Goal: Navigation & Orientation: Find specific page/section

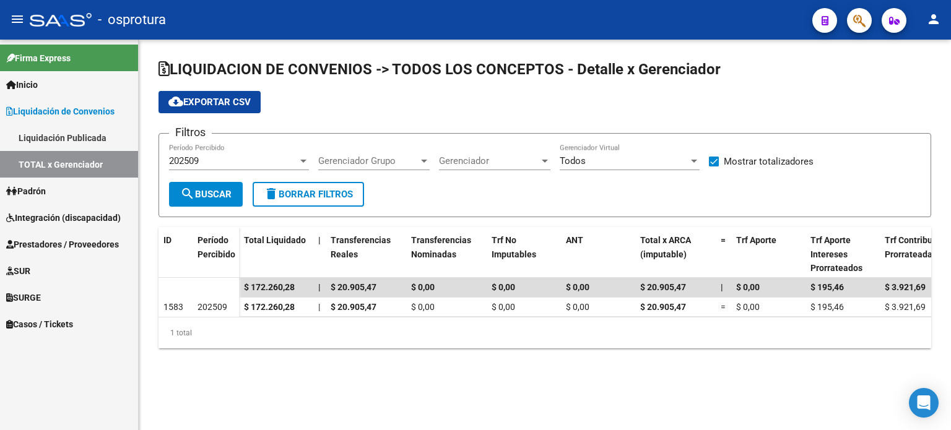
click at [234, 153] on div "202509 Período Percibido" at bounding box center [239, 157] width 140 height 27
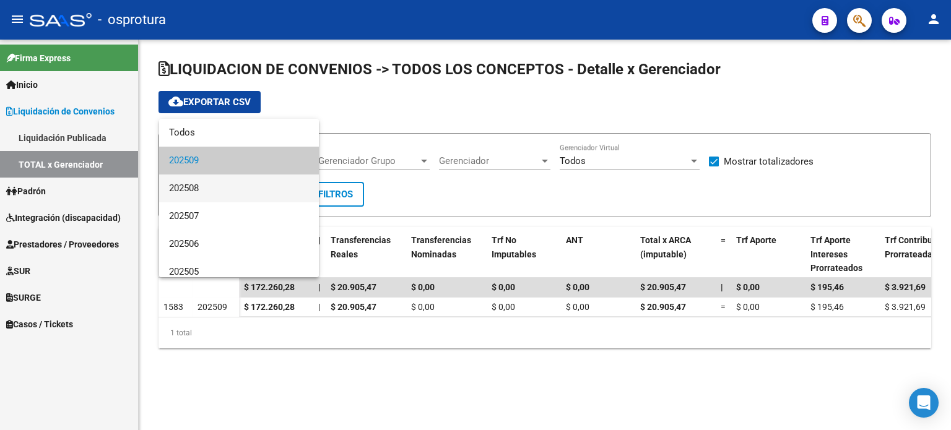
click at [228, 186] on span "202508" at bounding box center [239, 189] width 140 height 28
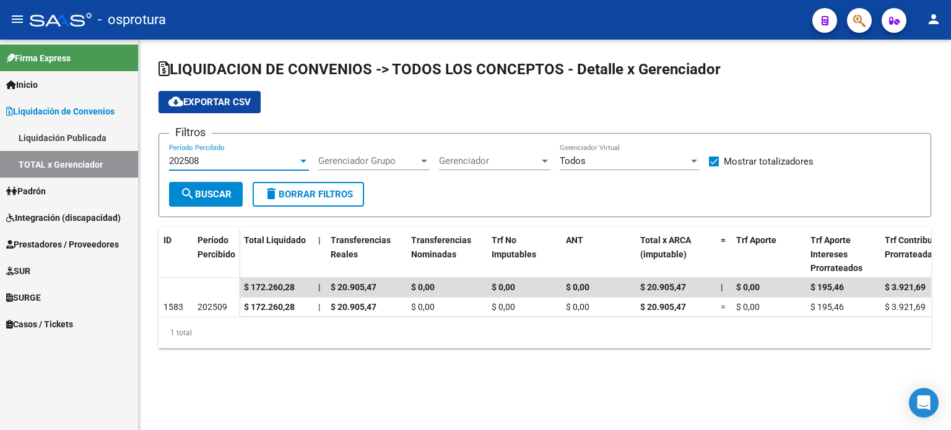
click at [228, 194] on span "search Buscar" at bounding box center [205, 194] width 51 height 11
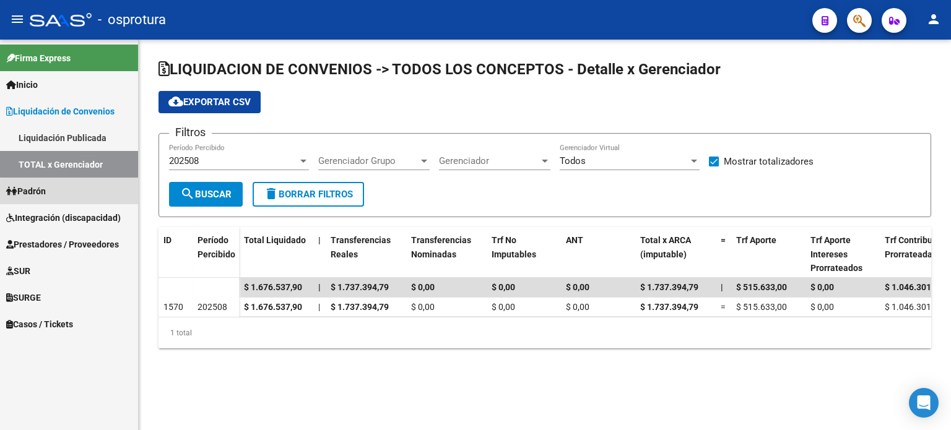
click at [96, 197] on link "Padrón" at bounding box center [69, 191] width 138 height 27
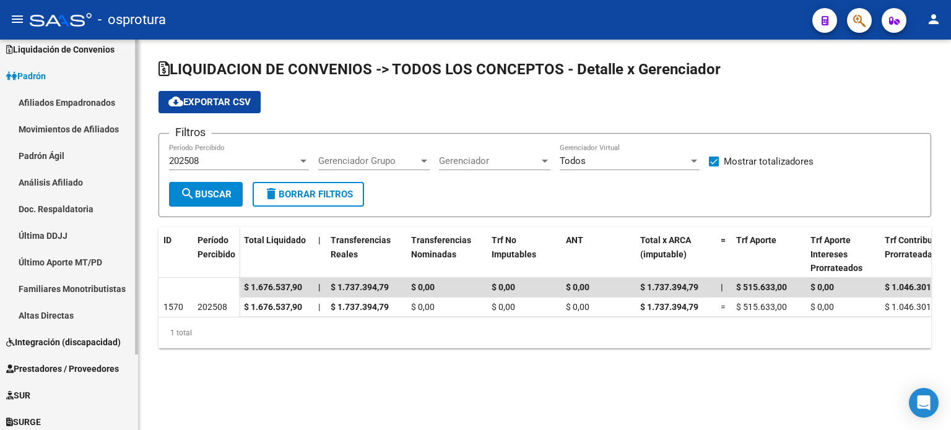
scroll to position [93, 0]
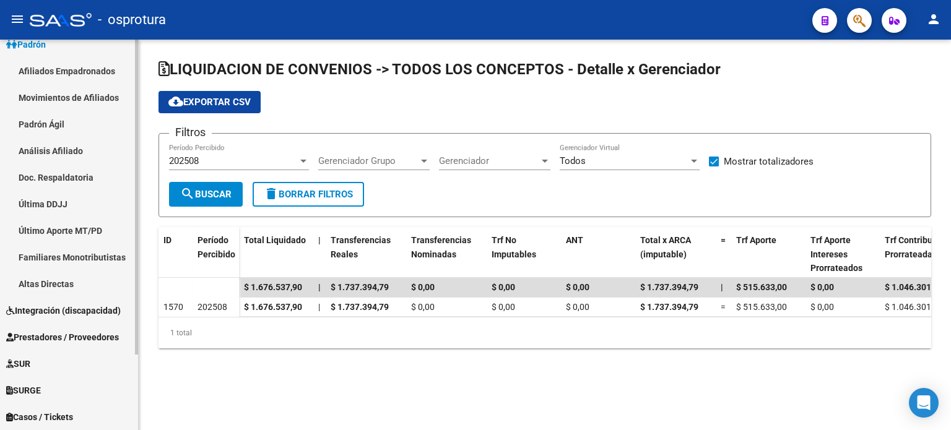
click at [77, 324] on link "Prestadores / Proveedores" at bounding box center [69, 337] width 138 height 27
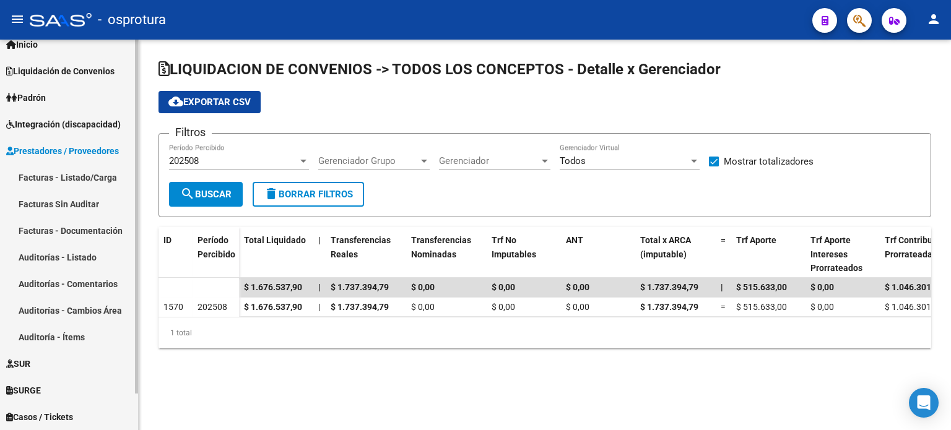
scroll to position [40, 0]
click at [82, 180] on link "Facturas - Listado/Carga" at bounding box center [69, 178] width 138 height 27
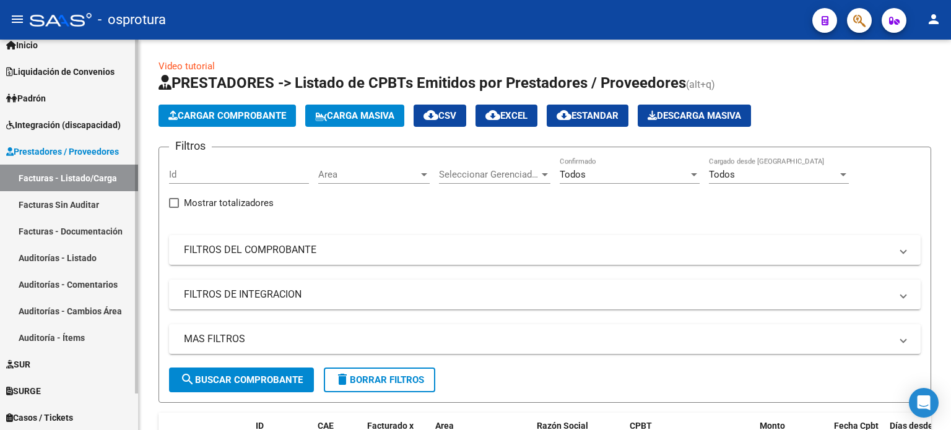
click at [119, 166] on link "Facturas - Listado/Carga" at bounding box center [69, 178] width 138 height 27
click at [115, 146] on span "Prestadores / Proveedores" at bounding box center [62, 152] width 113 height 14
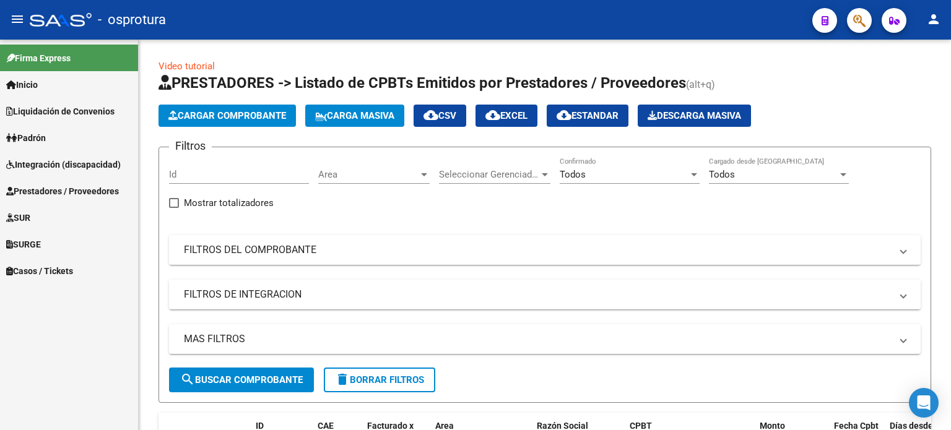
click at [87, 93] on link "Inicio" at bounding box center [69, 84] width 138 height 27
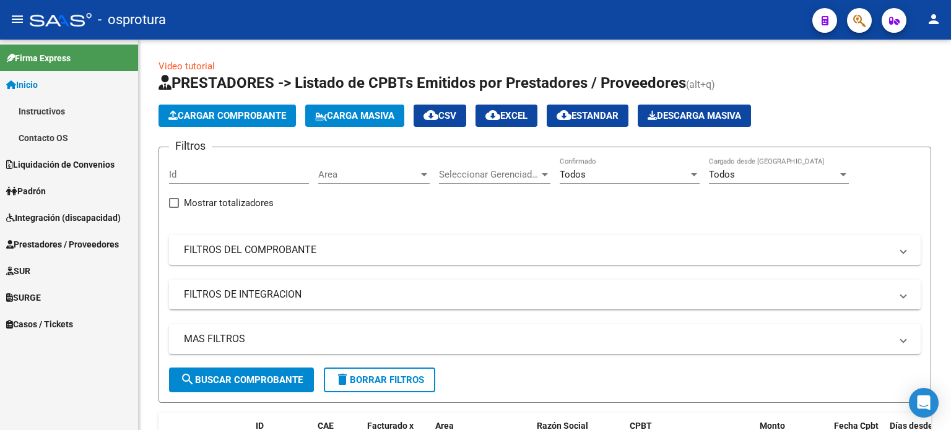
click at [92, 93] on link "Inicio" at bounding box center [69, 84] width 138 height 27
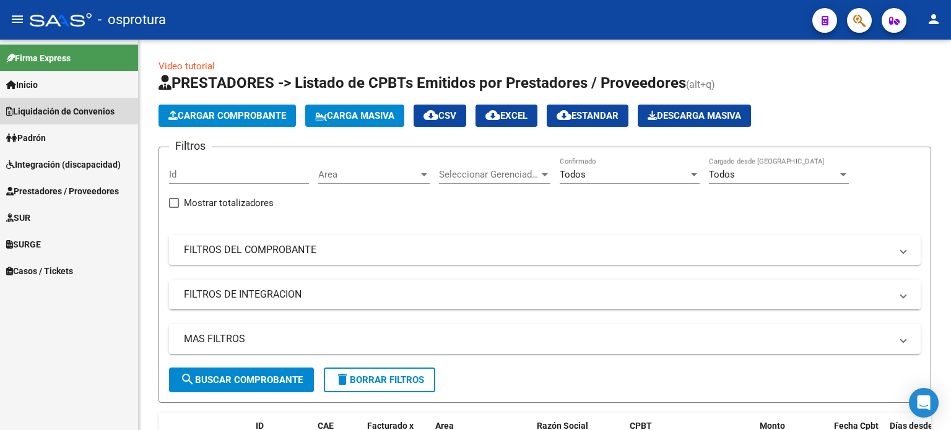
click at [94, 110] on span "Liquidación de Convenios" at bounding box center [60, 112] width 108 height 14
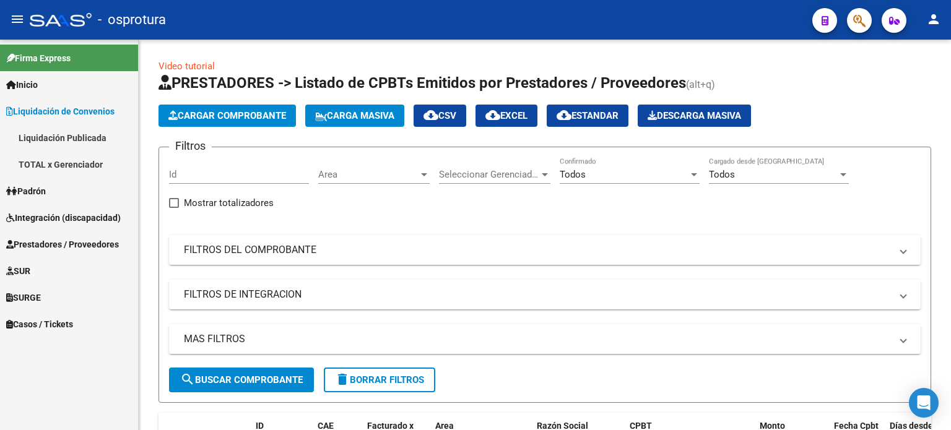
click at [94, 110] on span "Liquidación de Convenios" at bounding box center [60, 112] width 108 height 14
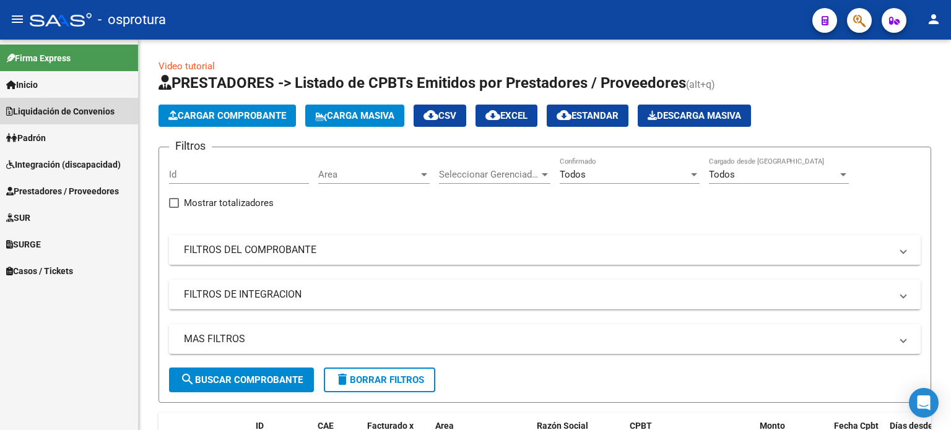
click at [94, 110] on span "Liquidación de Convenios" at bounding box center [60, 112] width 108 height 14
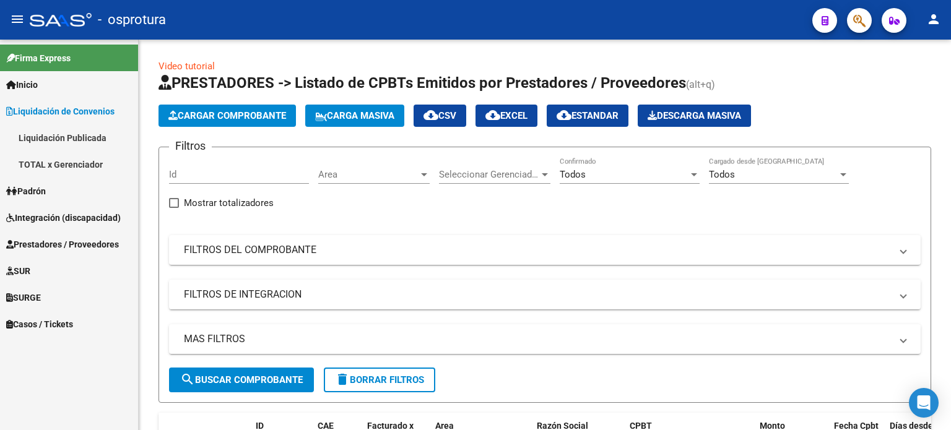
click at [94, 110] on span "Liquidación de Convenios" at bounding box center [60, 112] width 108 height 14
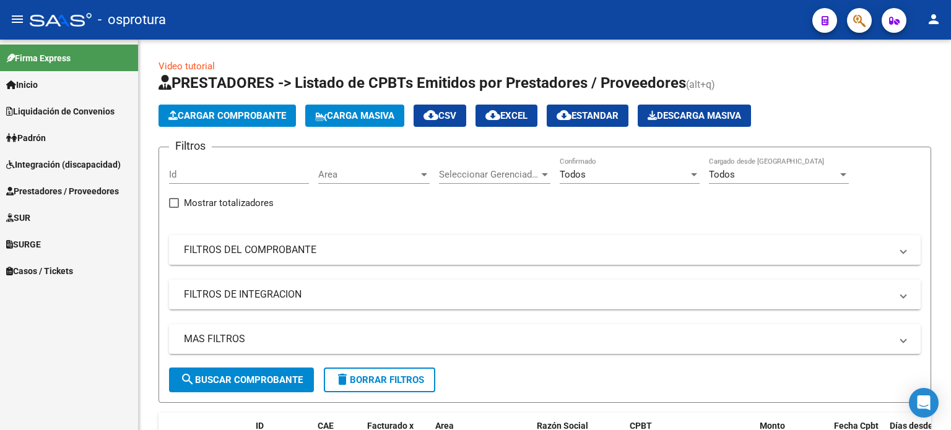
click at [94, 110] on span "Liquidación de Convenios" at bounding box center [60, 112] width 108 height 14
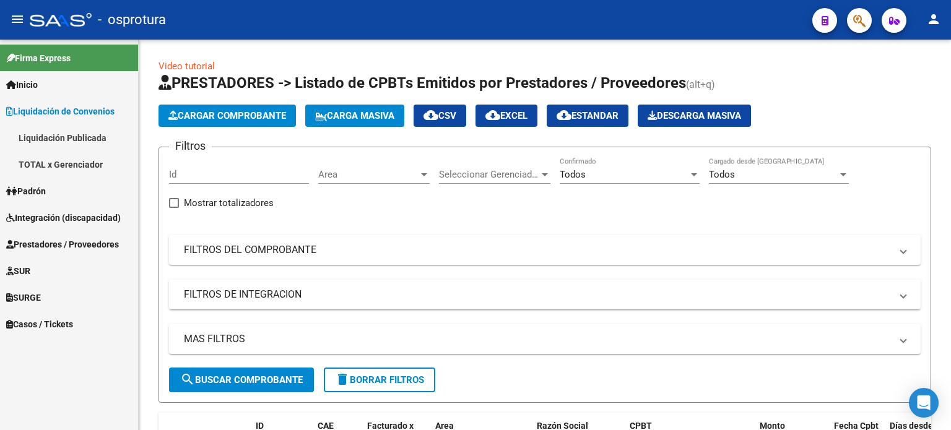
click at [94, 110] on span "Liquidación de Convenios" at bounding box center [60, 112] width 108 height 14
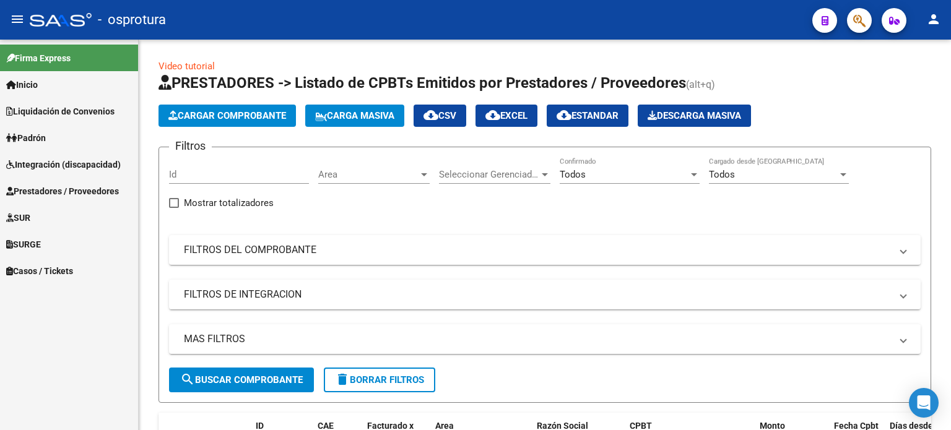
click at [94, 110] on span "Liquidación de Convenios" at bounding box center [60, 112] width 108 height 14
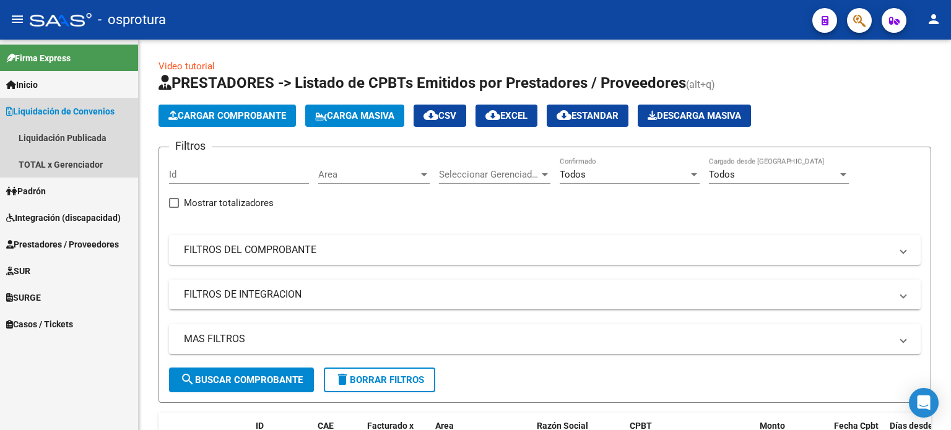
click at [94, 110] on span "Liquidación de Convenios" at bounding box center [60, 112] width 108 height 14
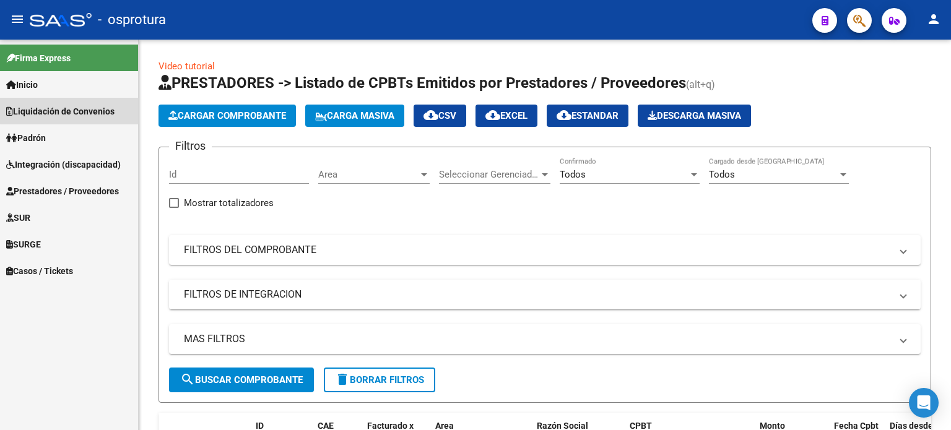
click at [95, 105] on span "Liquidación de Convenios" at bounding box center [60, 112] width 108 height 14
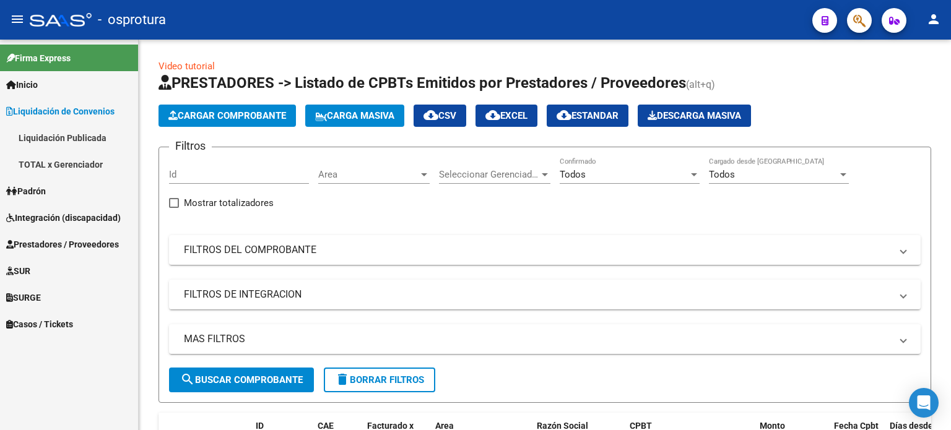
click at [105, 163] on link "TOTAL x Gerenciador" at bounding box center [69, 164] width 138 height 27
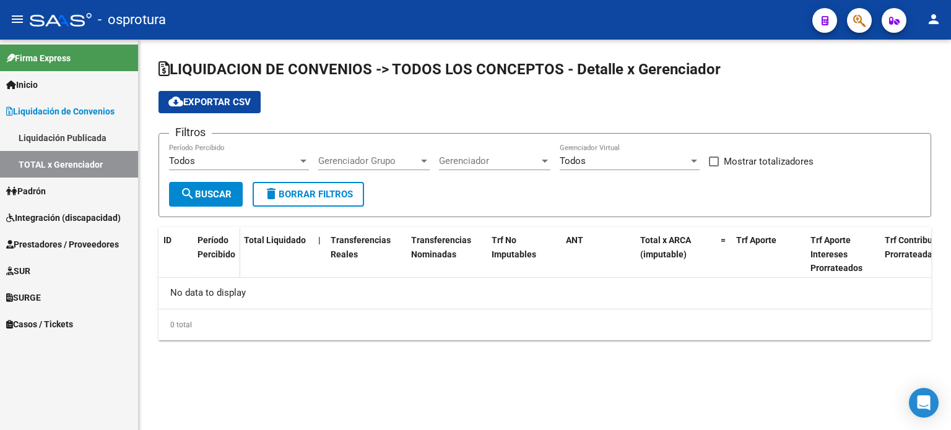
checkbox input "true"
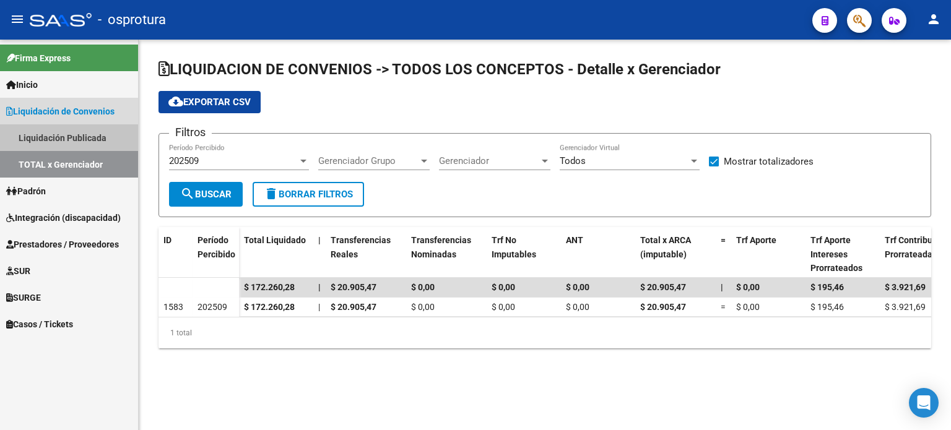
click at [89, 138] on link "Liquidación Publicada" at bounding box center [69, 137] width 138 height 27
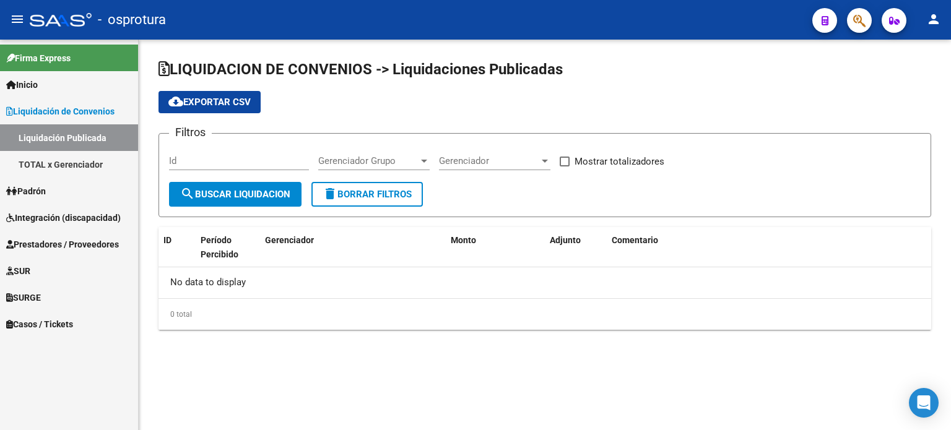
checkbox input "true"
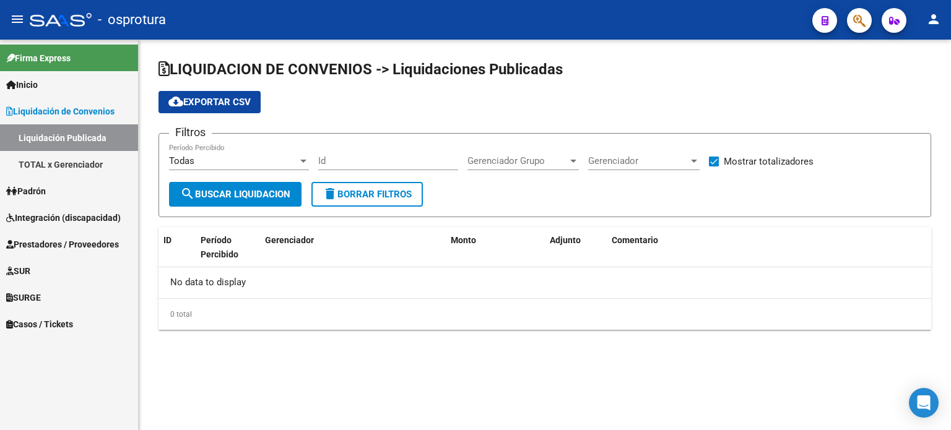
click at [82, 194] on link "Padrón" at bounding box center [69, 191] width 138 height 27
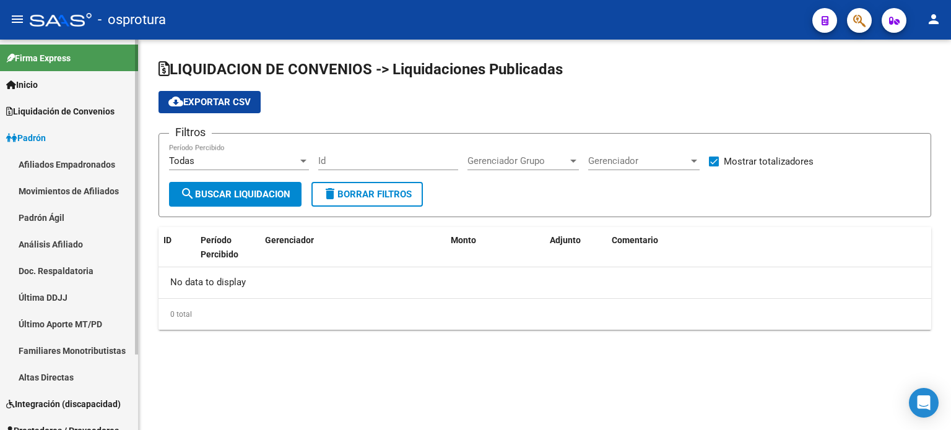
click at [92, 214] on link "Padrón Ágil" at bounding box center [69, 217] width 138 height 27
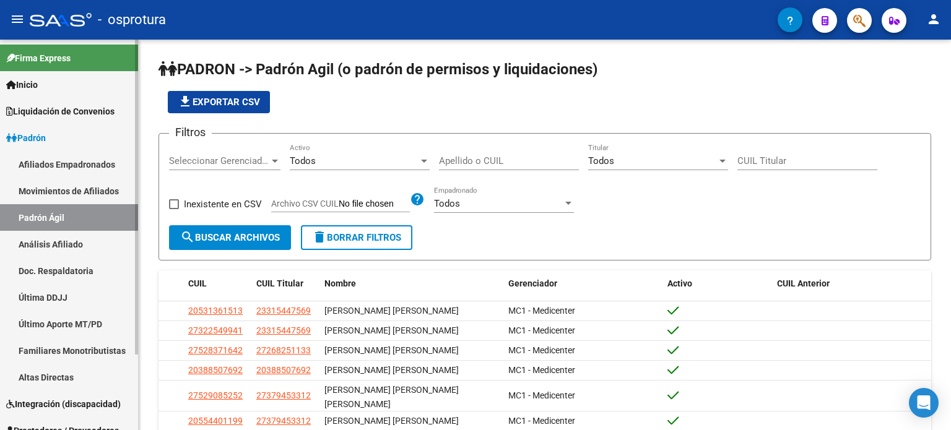
click at [99, 172] on link "Afiliados Empadronados" at bounding box center [69, 164] width 138 height 27
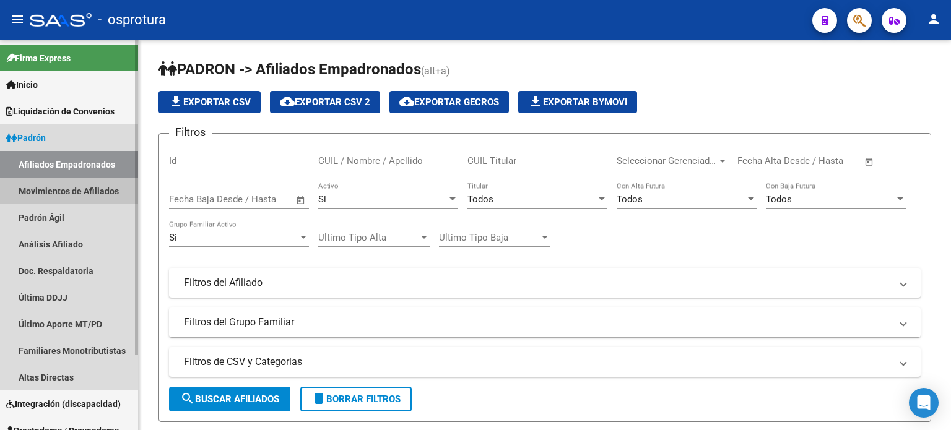
click at [101, 194] on link "Movimientos de Afiliados" at bounding box center [69, 191] width 138 height 27
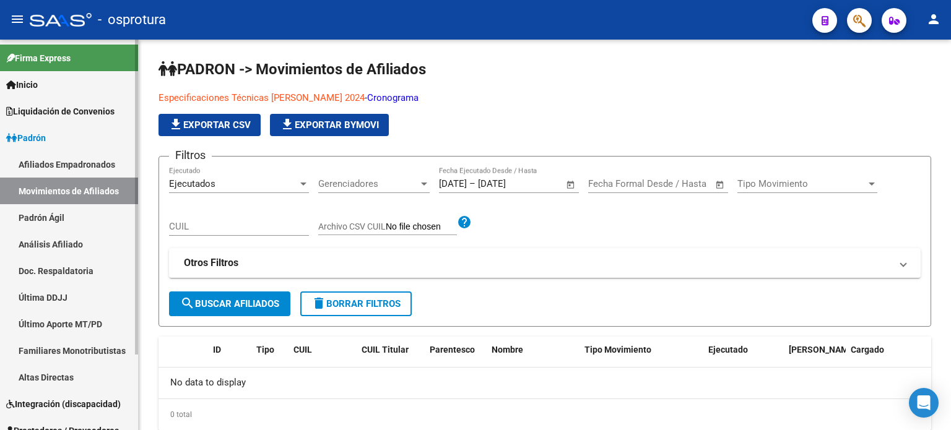
click at [102, 222] on link "Padrón Ágil" at bounding box center [69, 217] width 138 height 27
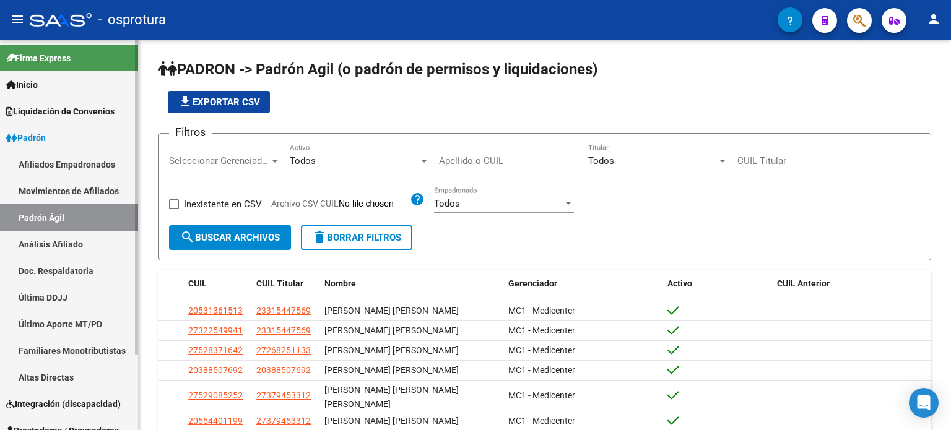
click at [89, 139] on link "Padrón" at bounding box center [69, 137] width 138 height 27
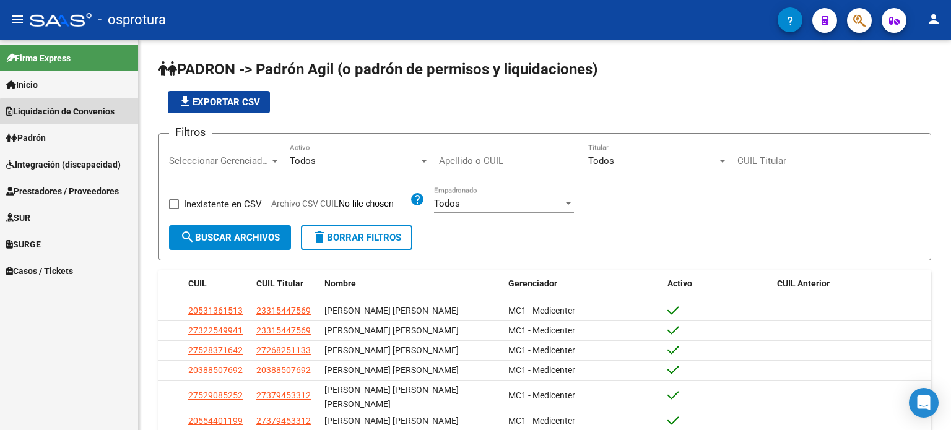
click at [97, 115] on span "Liquidación de Convenios" at bounding box center [60, 112] width 108 height 14
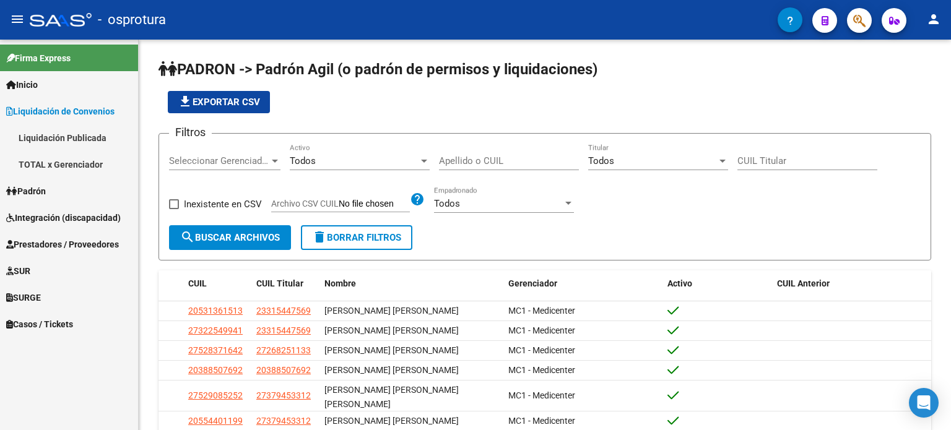
click at [96, 133] on link "Liquidación Publicada" at bounding box center [69, 137] width 138 height 27
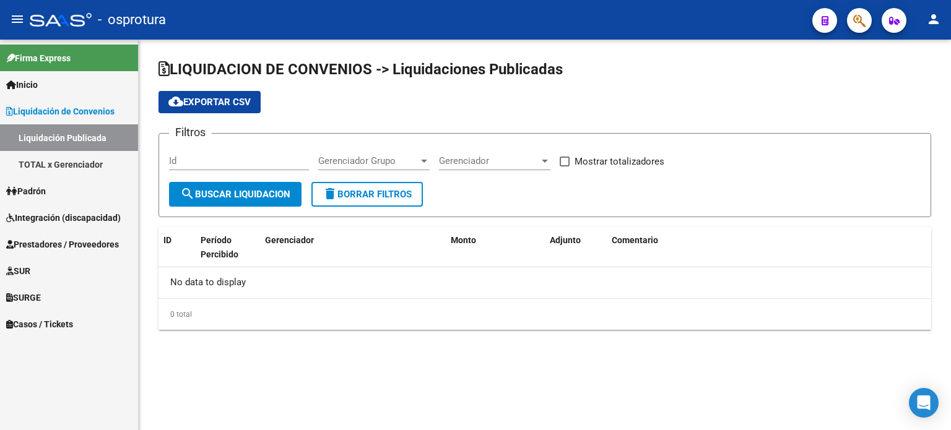
checkbox input "true"
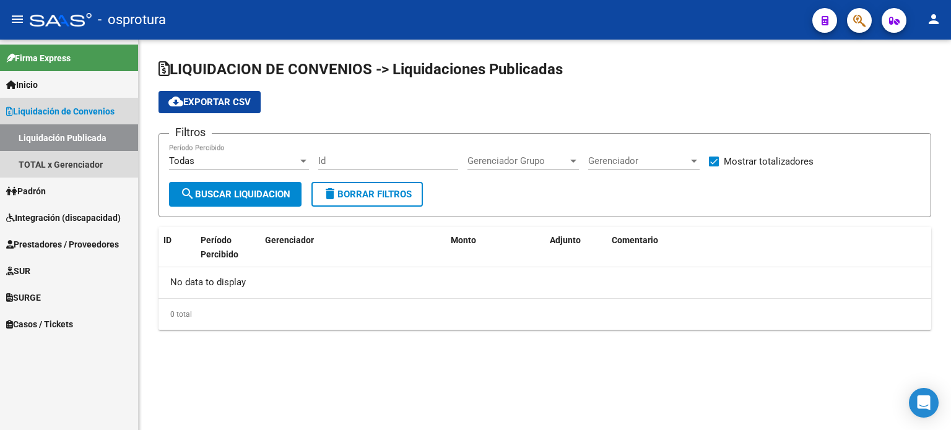
click at [99, 150] on link "Liquidación Publicada" at bounding box center [69, 137] width 138 height 27
click at [99, 155] on link "TOTAL x Gerenciador" at bounding box center [69, 164] width 138 height 27
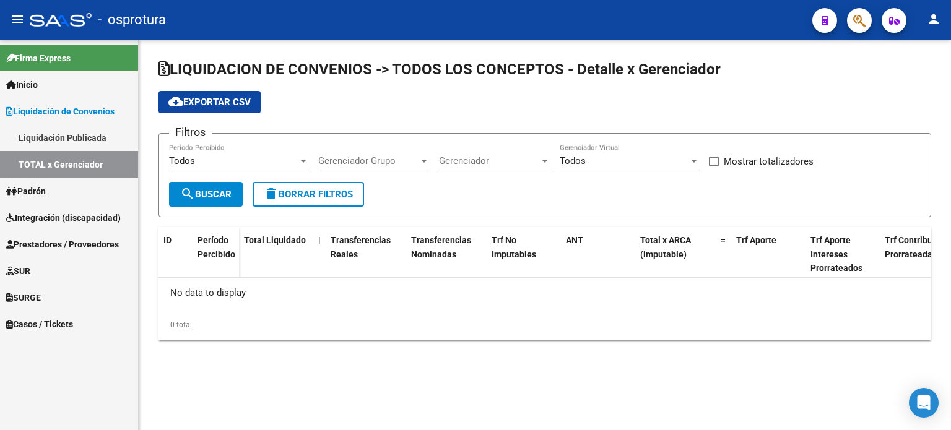
checkbox input "true"
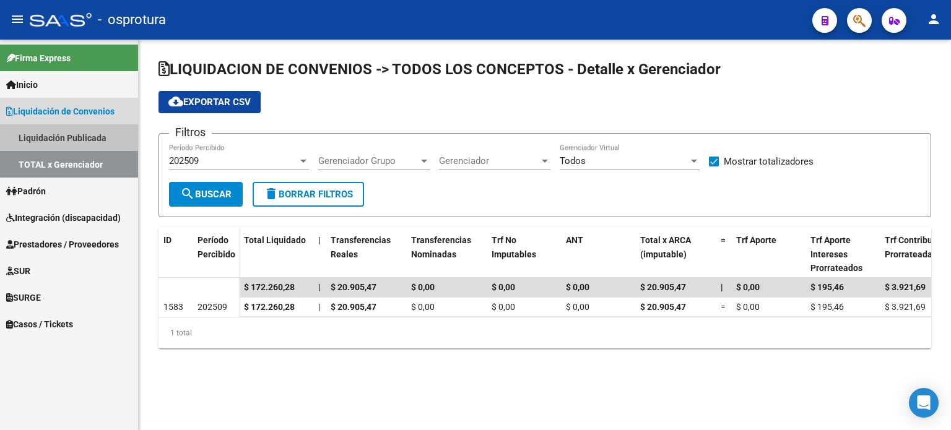
click at [116, 128] on link "Liquidación Publicada" at bounding box center [69, 137] width 138 height 27
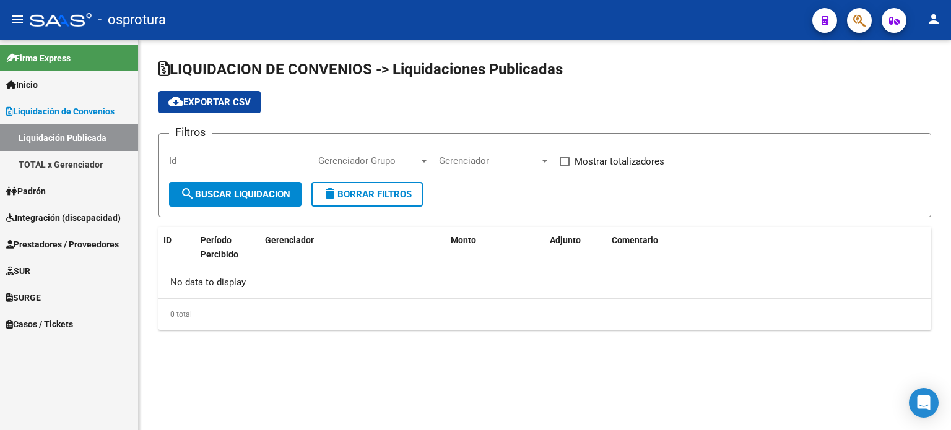
checkbox input "true"
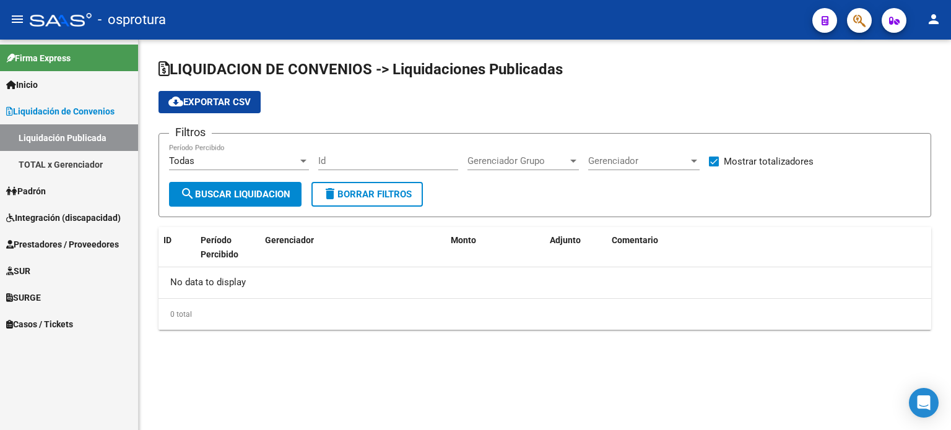
click at [99, 86] on link "Inicio" at bounding box center [69, 84] width 138 height 27
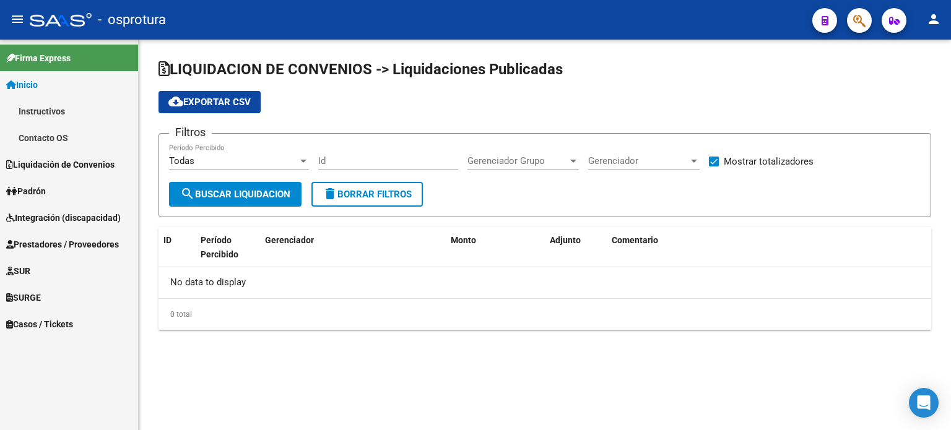
click at [950, 12] on mat-toolbar "menu - osprotura person" at bounding box center [475, 20] width 951 height 40
click at [939, 12] on mat-icon "person" at bounding box center [933, 19] width 15 height 15
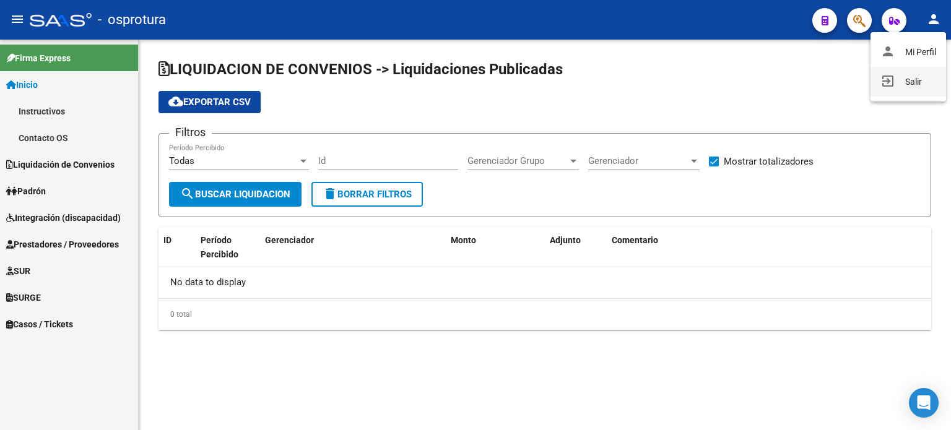
click at [929, 76] on button "exit_to_app Salir" at bounding box center [908, 82] width 76 height 30
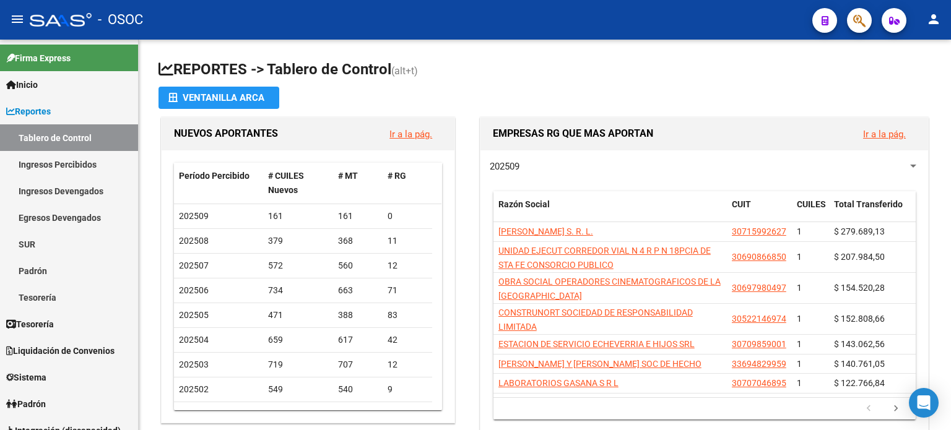
click at [945, 14] on mat-toolbar "menu - OSOC person" at bounding box center [475, 20] width 951 height 40
click at [942, 18] on button "person" at bounding box center [933, 19] width 25 height 25
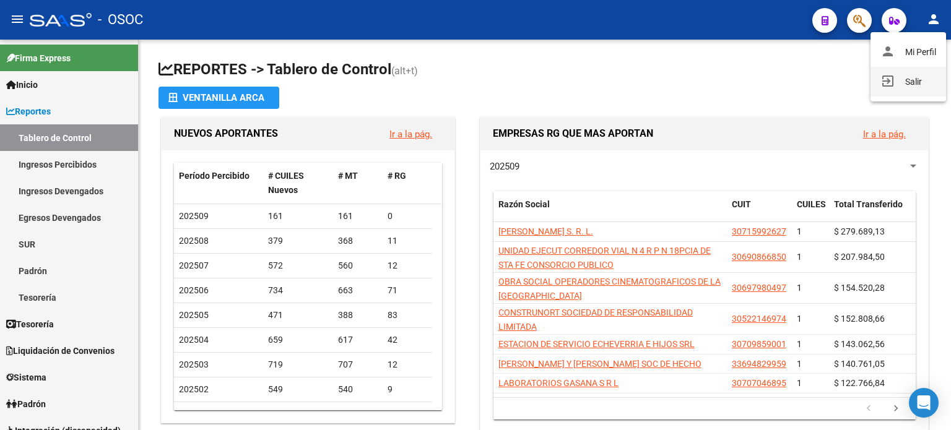
click at [926, 79] on button "exit_to_app Salir" at bounding box center [908, 82] width 76 height 30
